Goal: Information Seeking & Learning: Learn about a topic

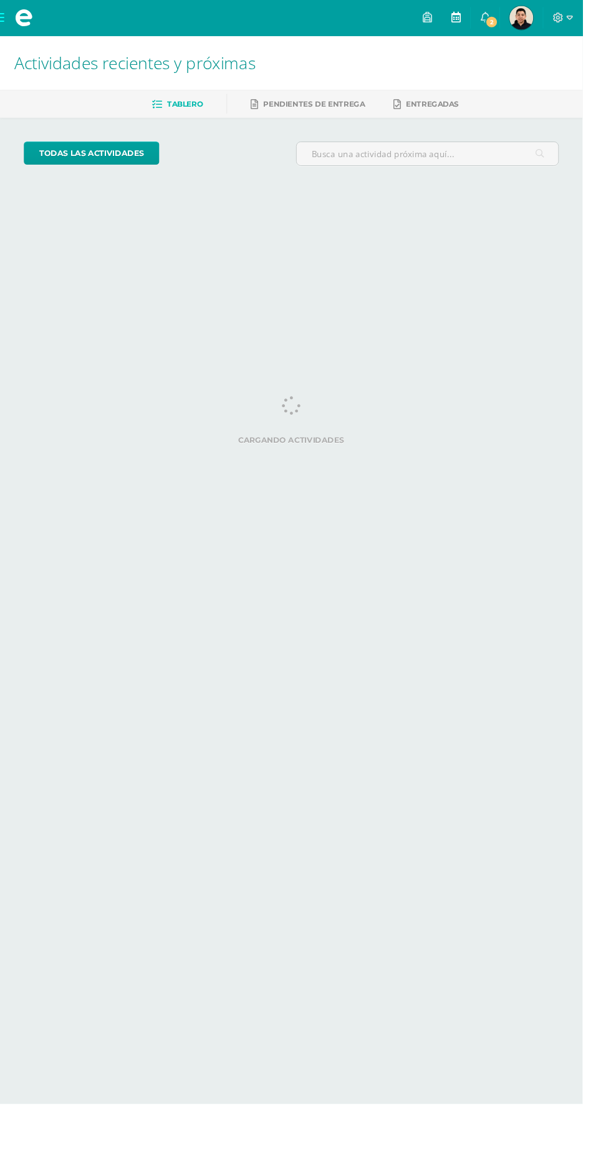
click at [493, 34] on link at bounding box center [478, 18] width 30 height 37
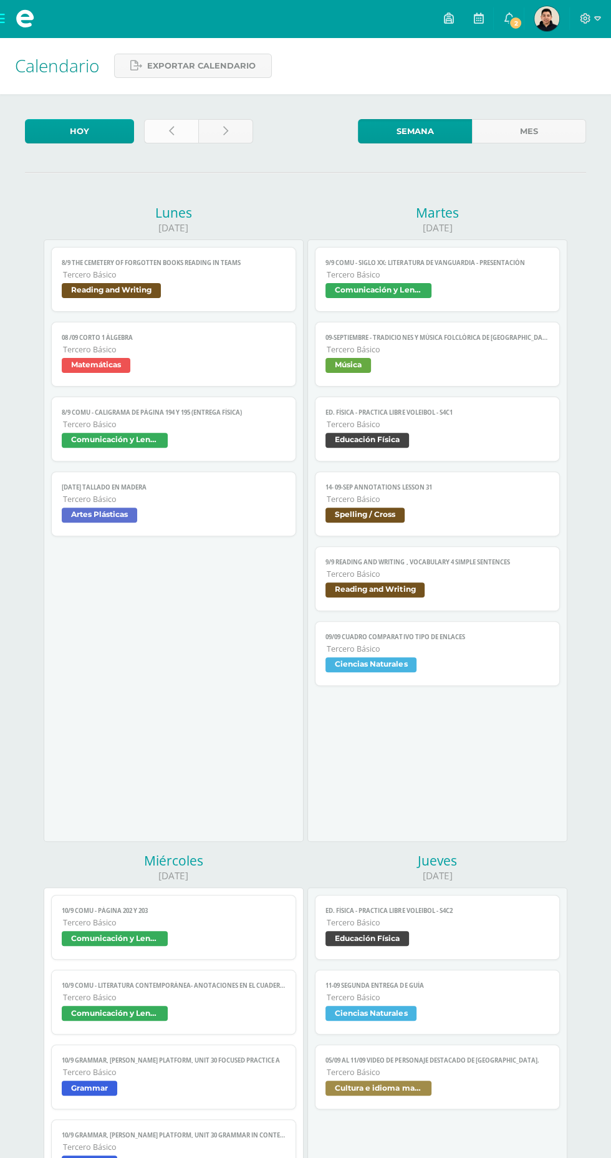
click at [167, 137] on link at bounding box center [171, 131] width 54 height 24
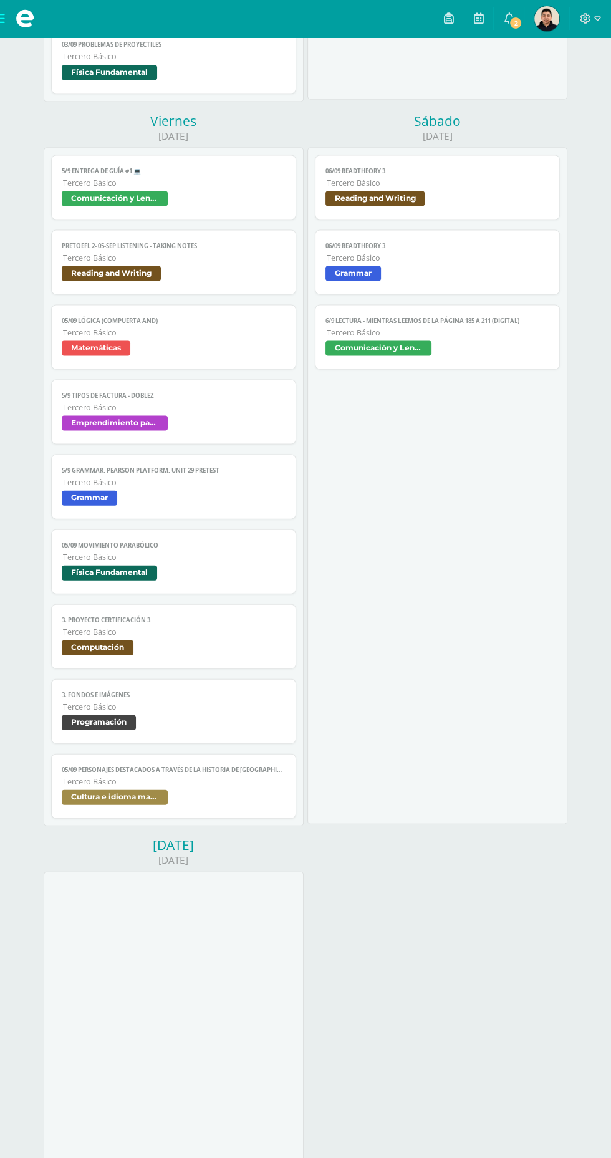
scroll to position [1527, 0]
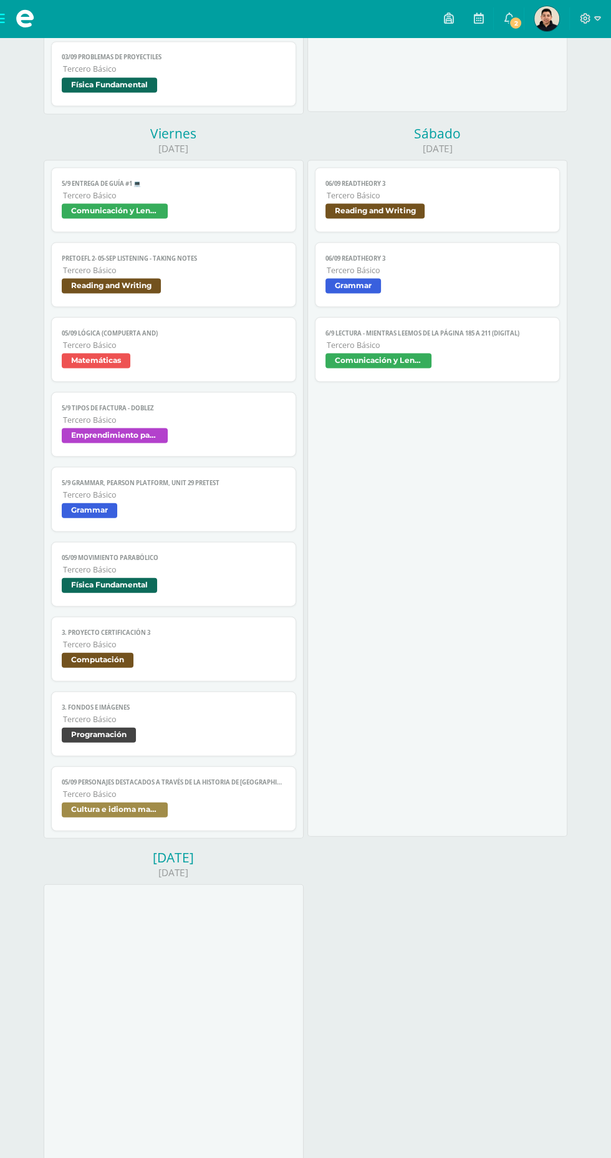
click at [262, 330] on span "05/09 Lógica (Compuerta and)" at bounding box center [173, 333] width 223 height 8
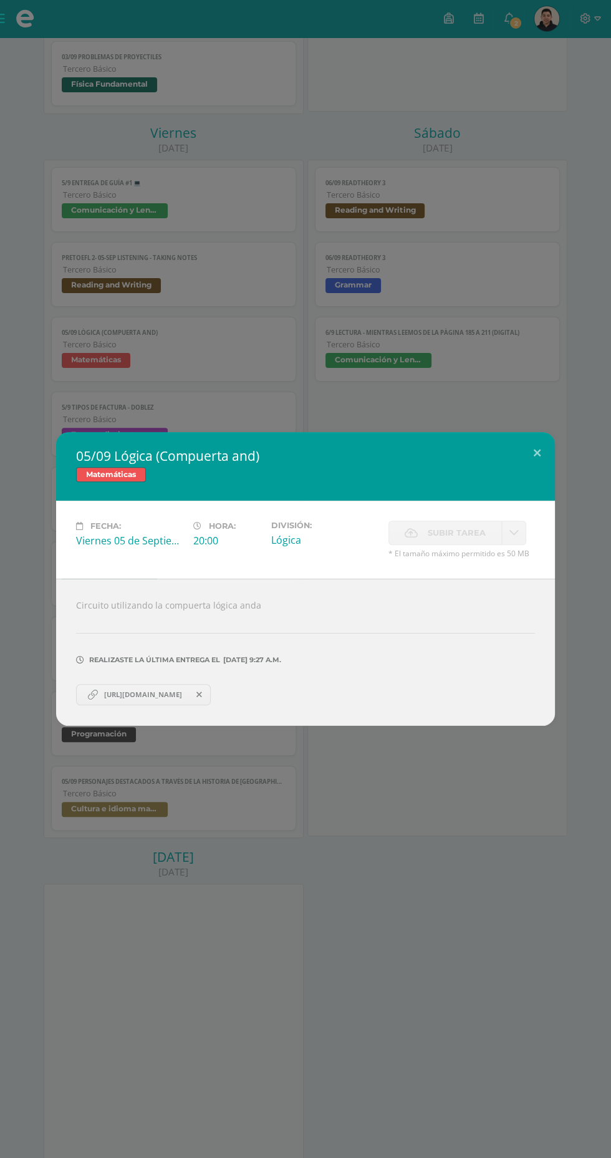
click at [157, 700] on link "https://www.tinkercad.com/things/dgCzGSWu5FL/editel?returnTo=%2Fdashboard&share…" at bounding box center [143, 694] width 135 height 21
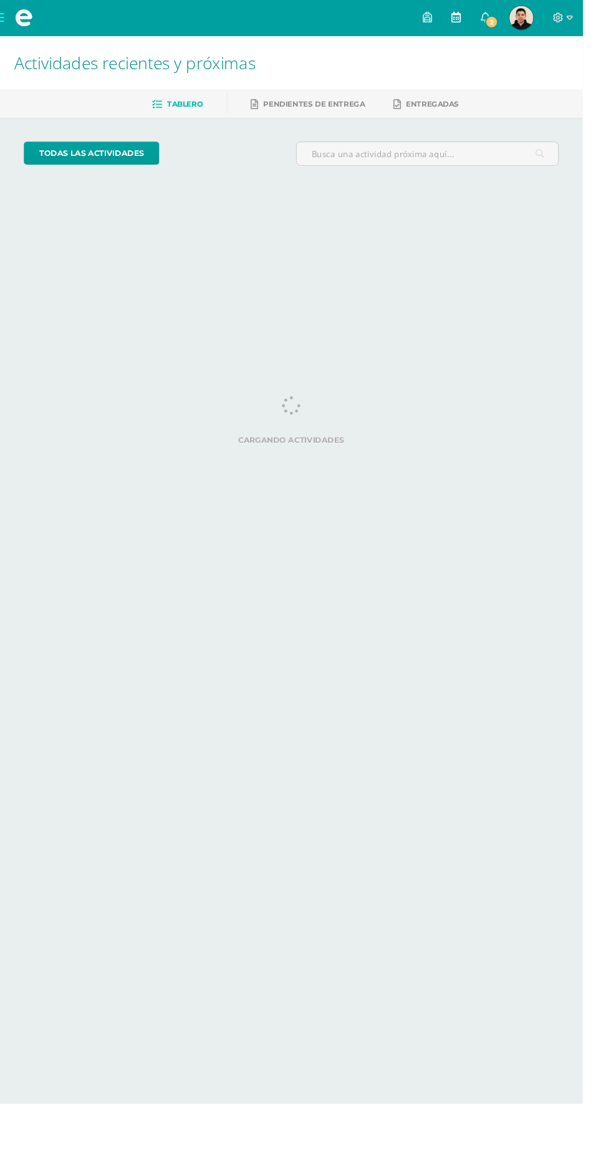
click at [493, 35] on link at bounding box center [478, 18] width 30 height 37
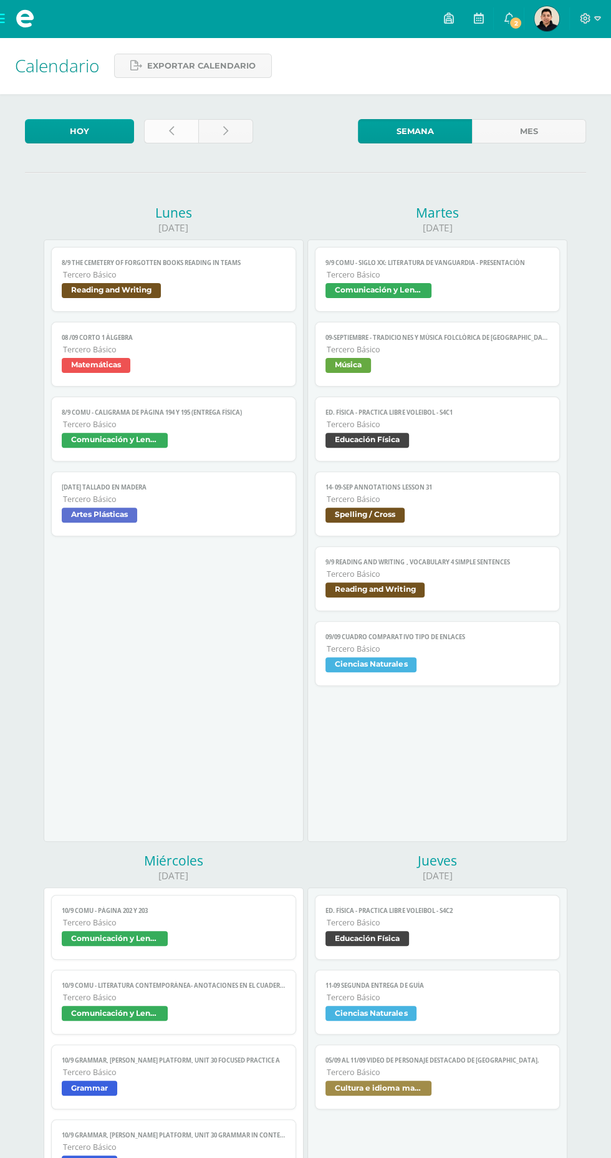
click at [162, 134] on link at bounding box center [171, 131] width 54 height 24
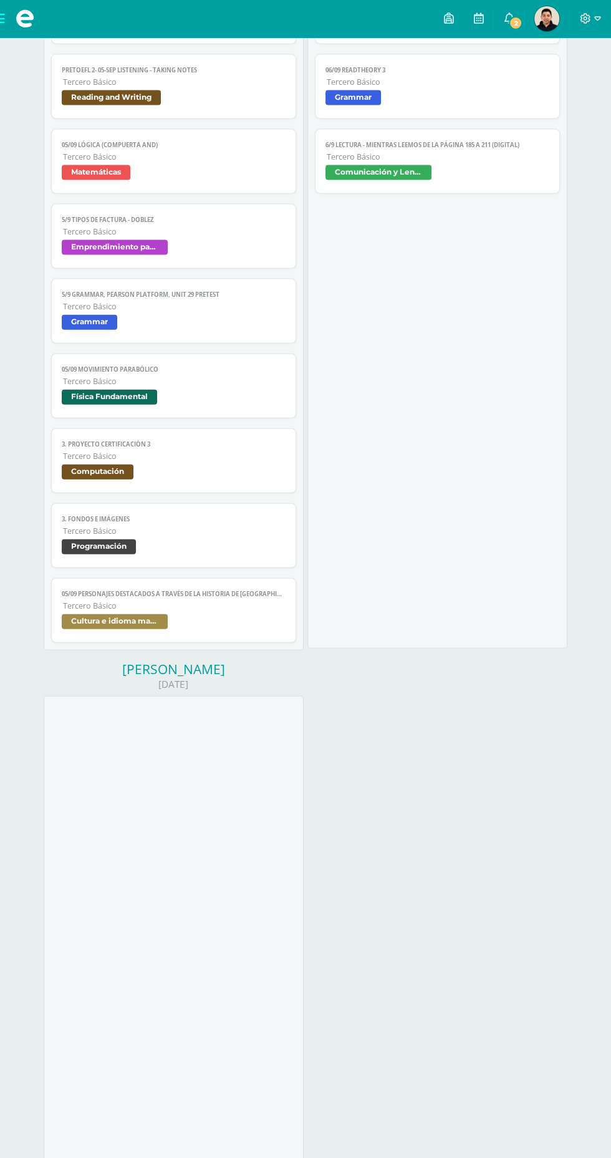
scroll to position [1717, 0]
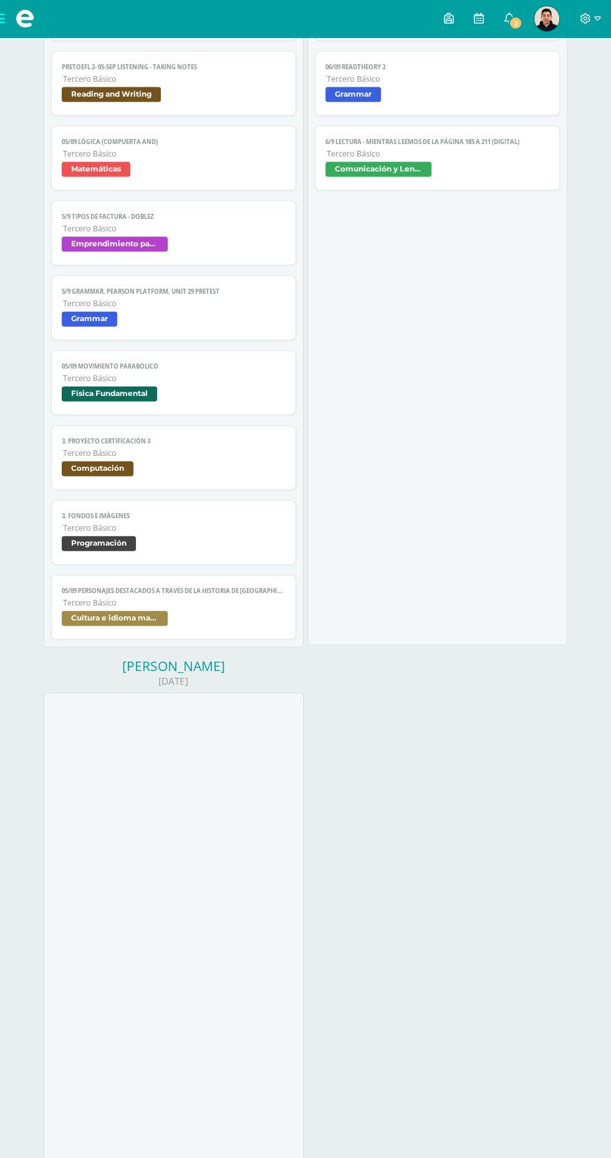
click at [229, 150] on span "Tercero Básico" at bounding box center [174, 153] width 222 height 11
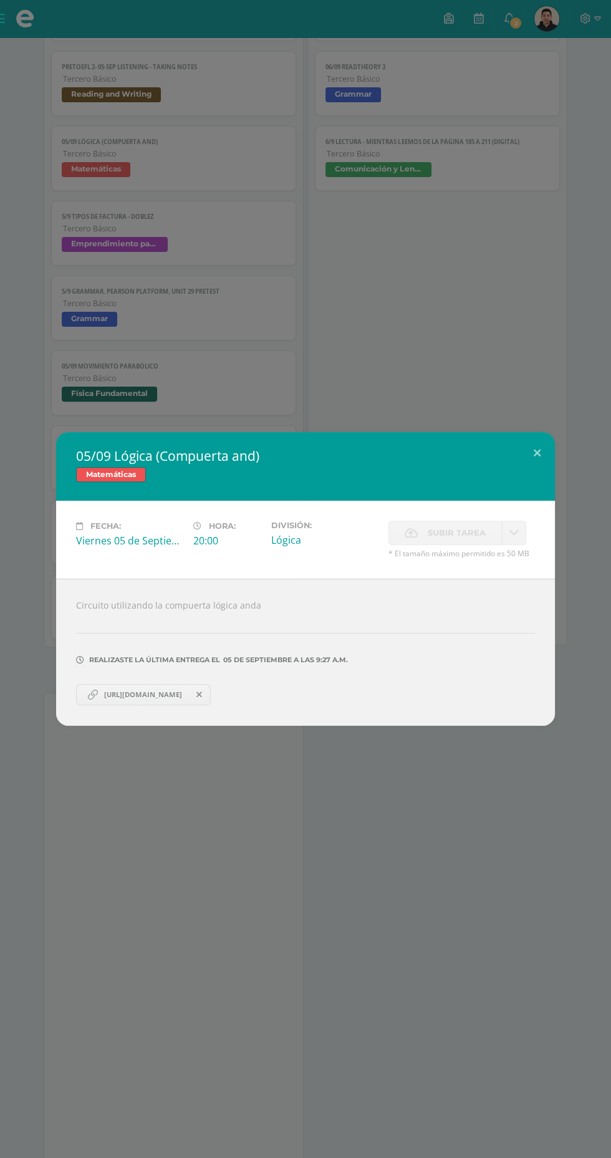
click at [158, 693] on span "[URL][DOMAIN_NAME]" at bounding box center [143, 695] width 90 height 10
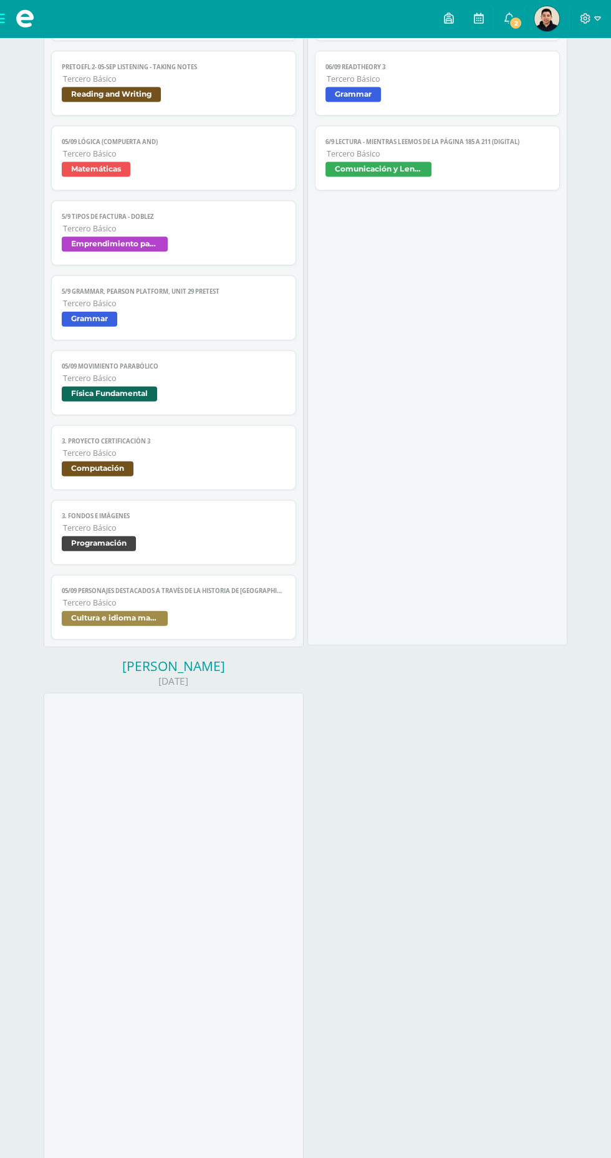
scroll to position [1717, 0]
click at [239, 152] on span "Tercero Básico" at bounding box center [174, 153] width 222 height 11
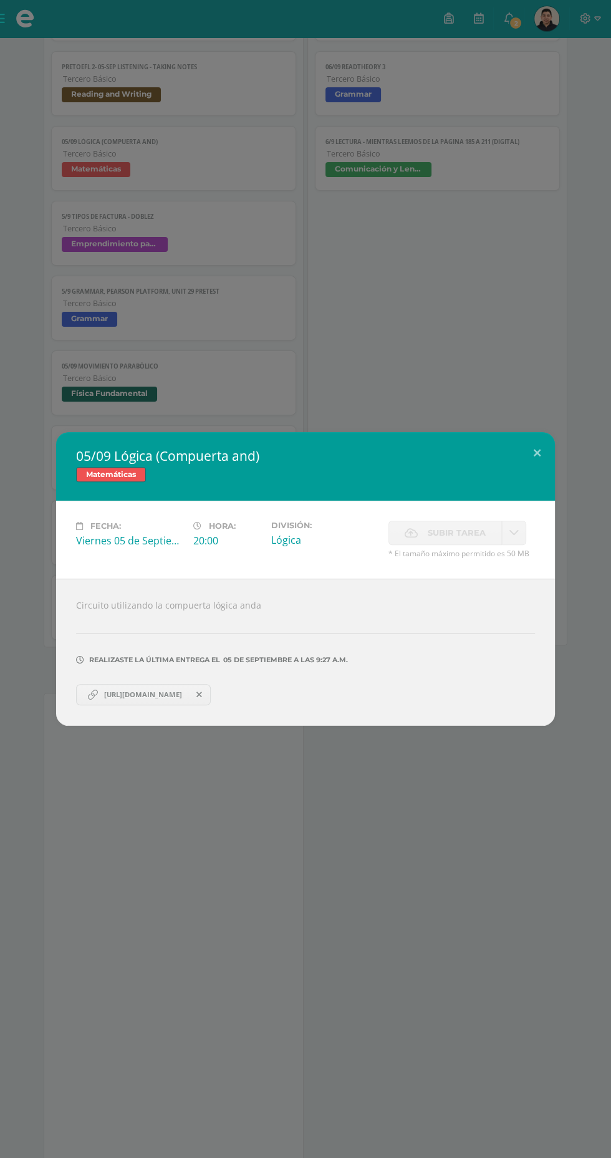
click at [153, 695] on span "[URL][DOMAIN_NAME]" at bounding box center [143, 695] width 90 height 10
